Goal: Information Seeking & Learning: Learn about a topic

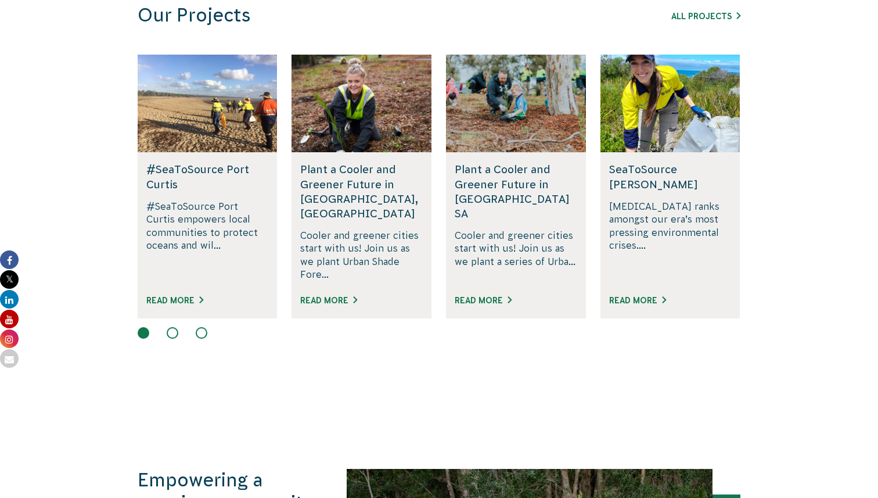
scroll to position [742, 0]
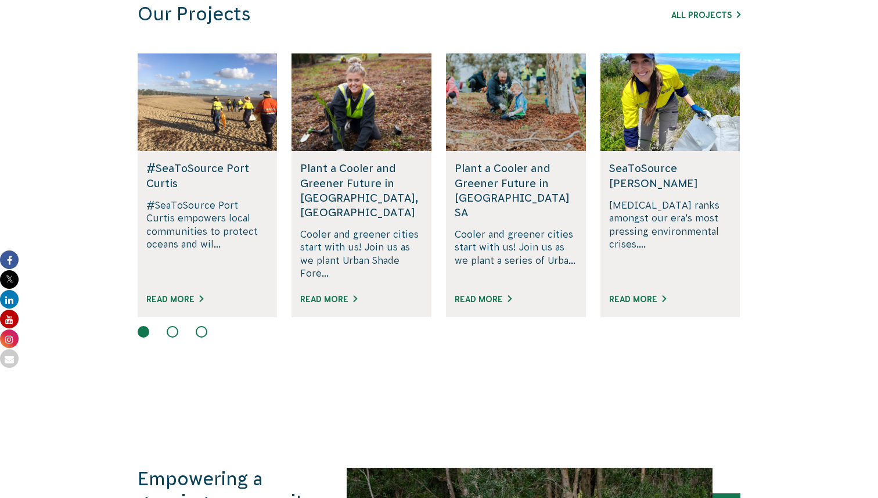
click at [347, 294] on div "Read More" at bounding box center [361, 304] width 122 height 26
click at [345, 294] on link "Read More" at bounding box center [328, 298] width 57 height 9
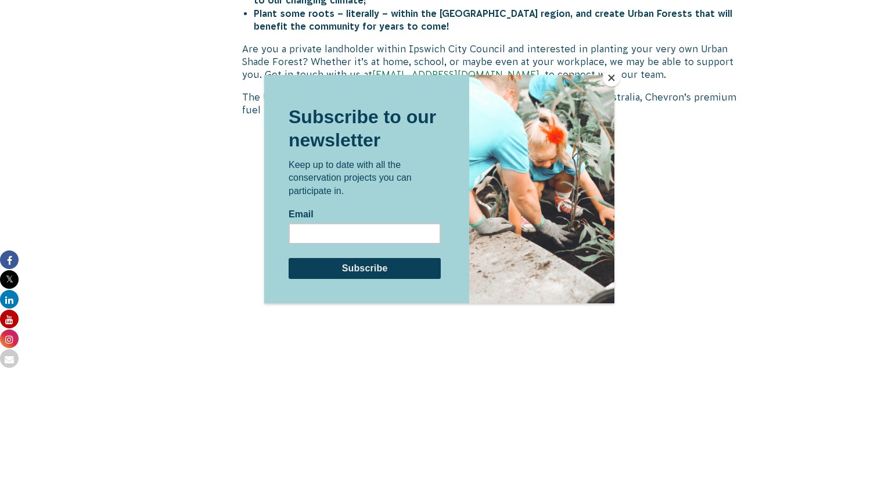
scroll to position [747, 0]
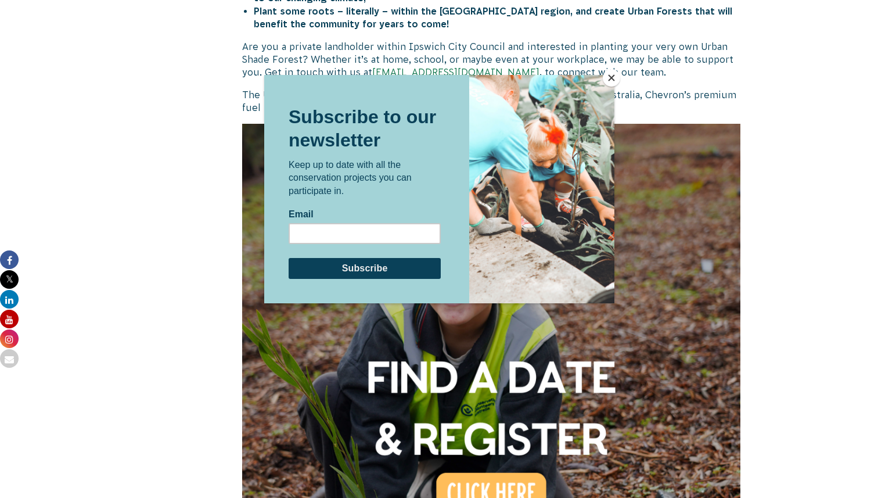
click at [608, 79] on button "Close" at bounding box center [611, 77] width 17 height 17
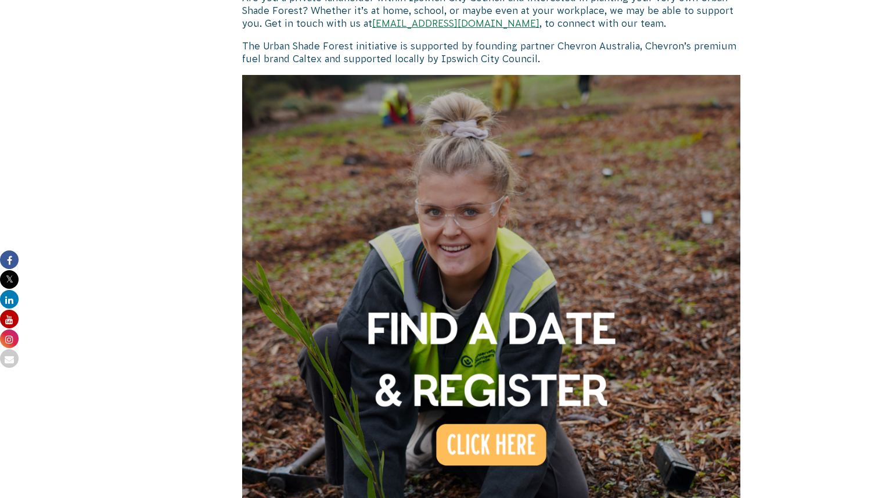
scroll to position [849, 0]
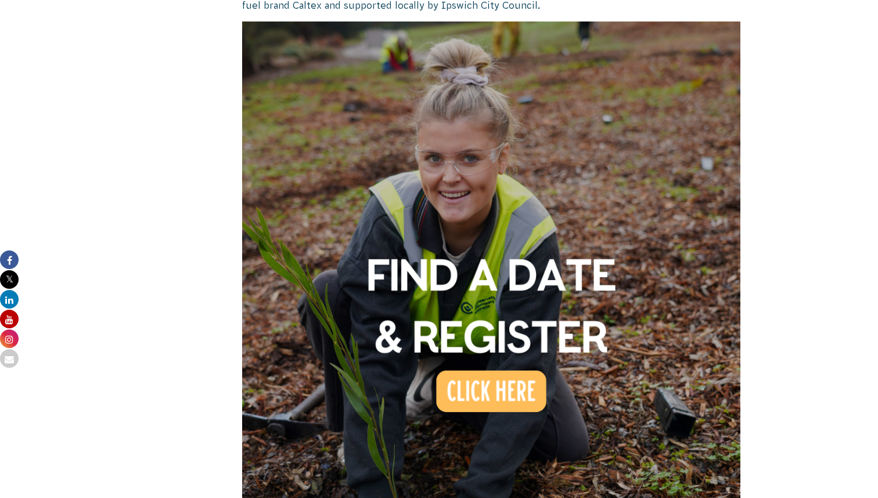
click at [479, 361] on img at bounding box center [491, 270] width 498 height 498
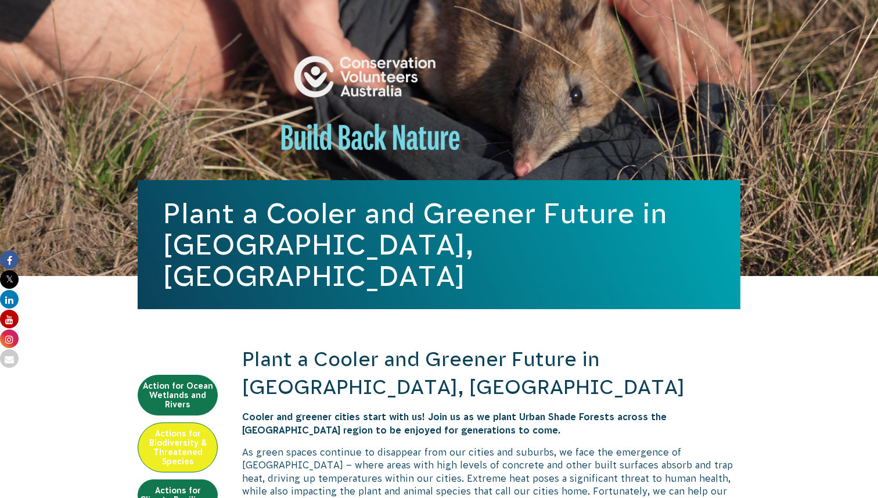
scroll to position [57, 0]
